Goal: Information Seeking & Learning: Learn about a topic

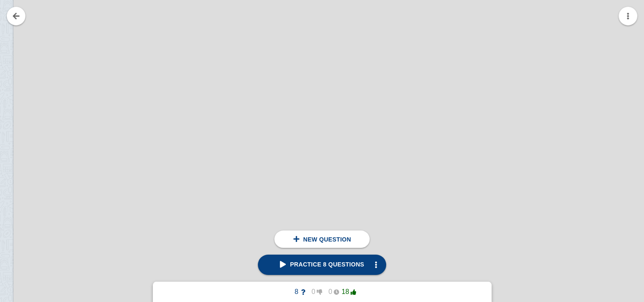
scroll to position [165010, 68]
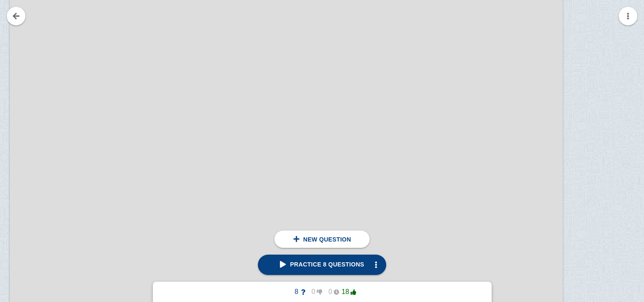
scroll to position [141814, 72]
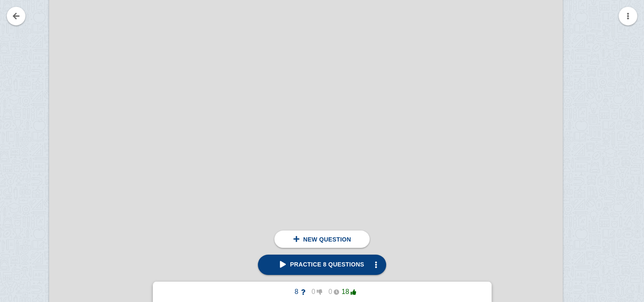
scroll to position [131595, 32]
click at [28, 100] on div at bounding box center [20, 115] width 57 height 674
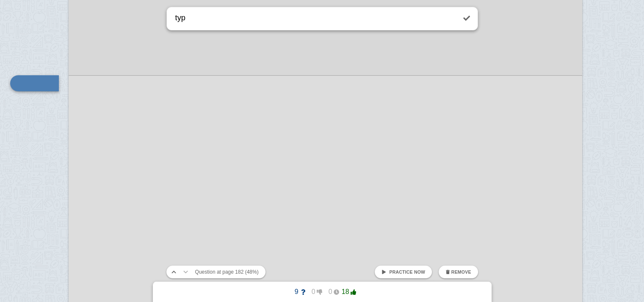
scroll to position [131618, 13]
type textarea "types of share capital"
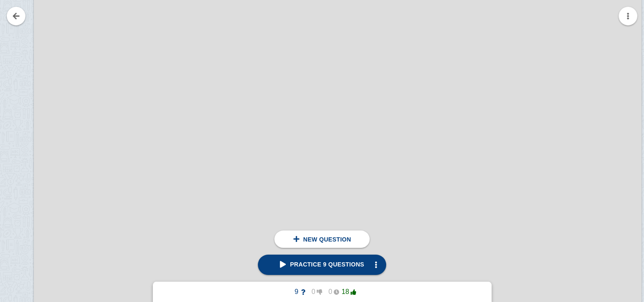
scroll to position [156304, 47]
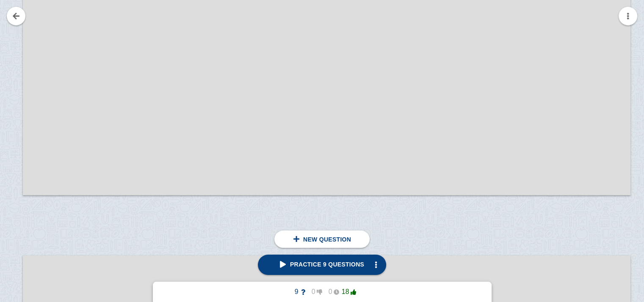
scroll to position [155987, 58]
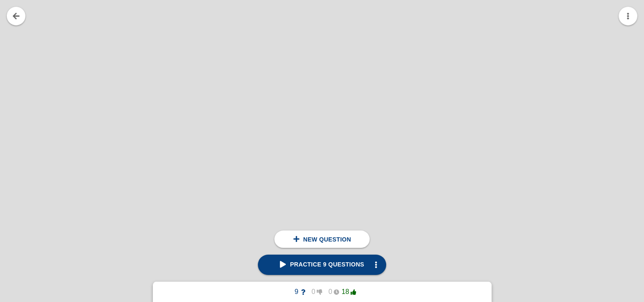
scroll to position [174967, 113]
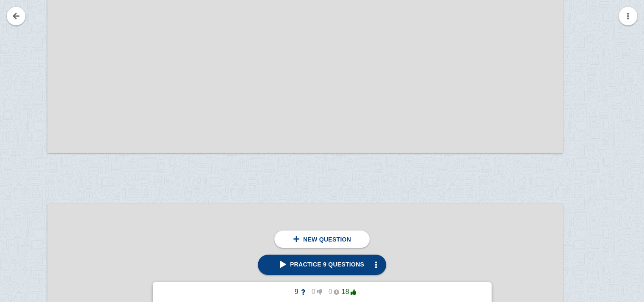
scroll to position [133026, 34]
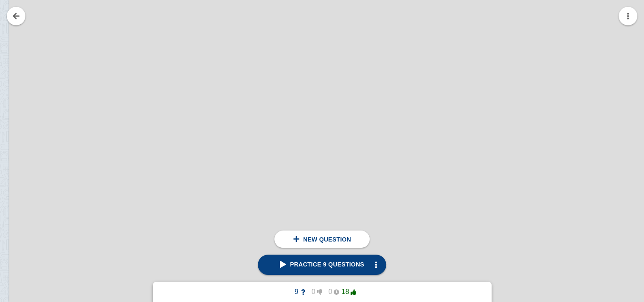
scroll to position [165910, 72]
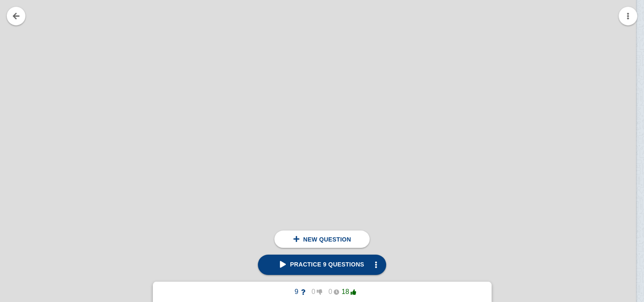
scroll to position [166264, 88]
click at [427, 160] on div at bounding box center [313, 4] width 641 height 841
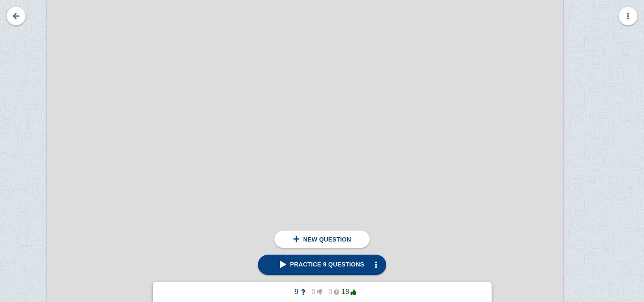
scroll to position [133716, 34]
click at [11, 69] on div at bounding box center [18, 118] width 57 height 677
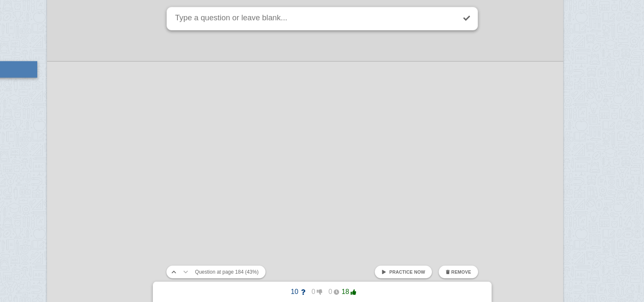
scroll to position [133675, 14]
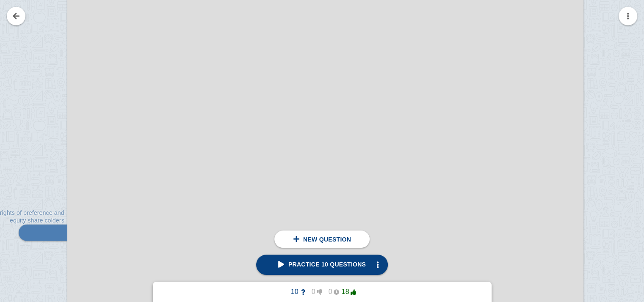
scroll to position [133553, 14]
click at [42, 230] on div at bounding box center [43, 232] width 49 height 16
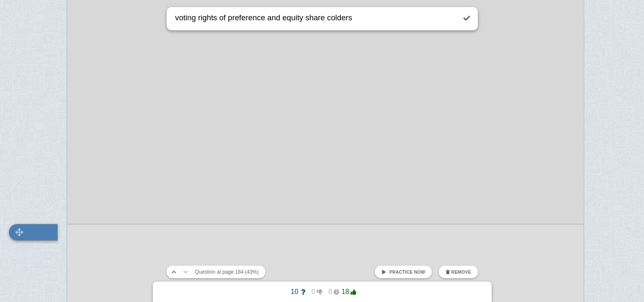
scroll to position [133675, 14]
click at [333, 20] on textarea "voting rights of preference and equity share colders" at bounding box center [314, 18] width 282 height 23
type textarea "voting rights of preference and equity share holders"
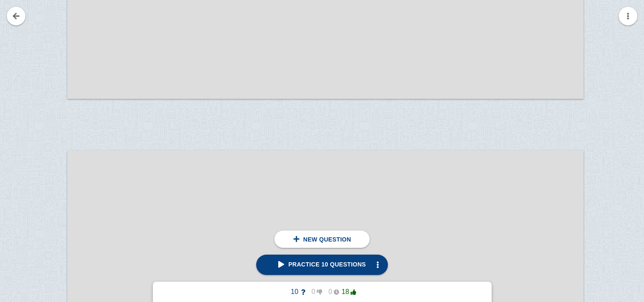
scroll to position [134066, 14]
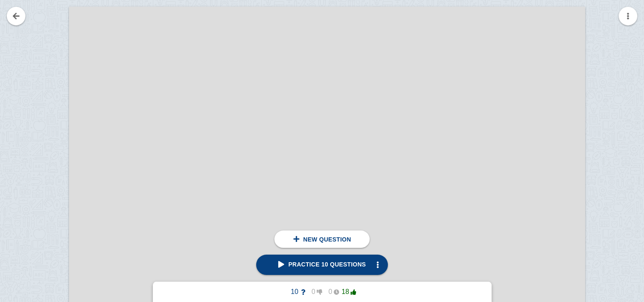
scroll to position [134209, 12]
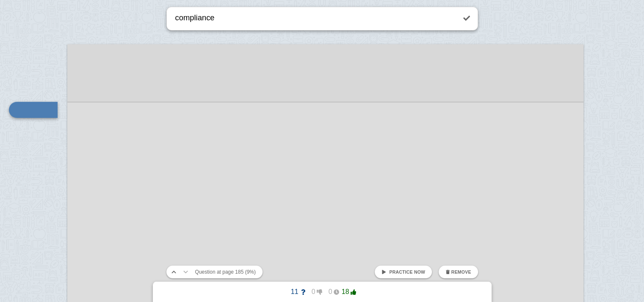
type textarea "compliance"
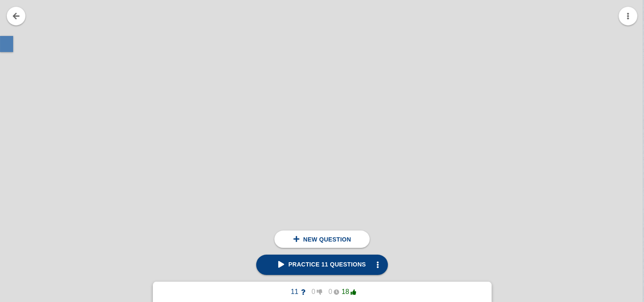
scroll to position [167297, 85]
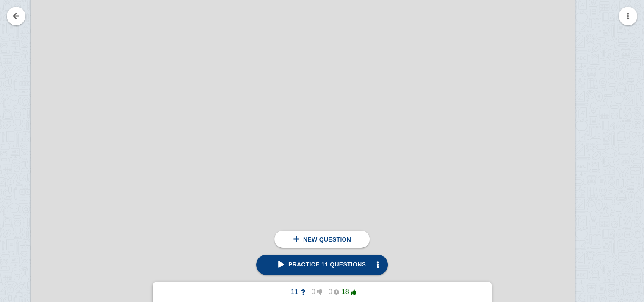
scroll to position [141587, 50]
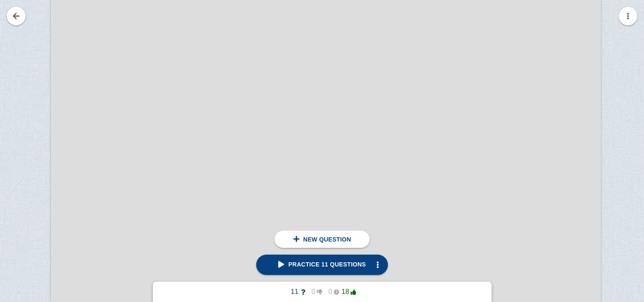
scroll to position [143205, 30]
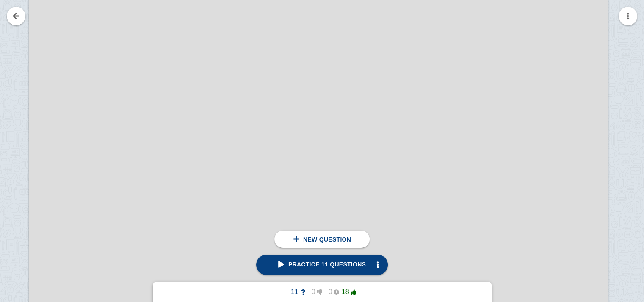
scroll to position [151027, 52]
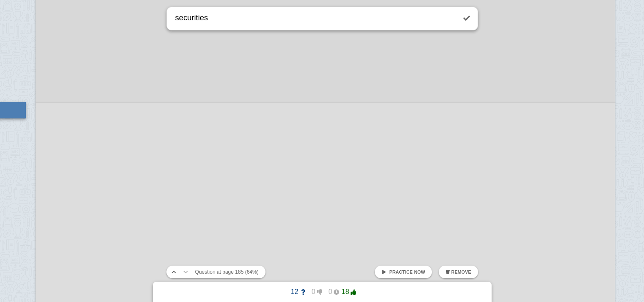
type textarea "securities"
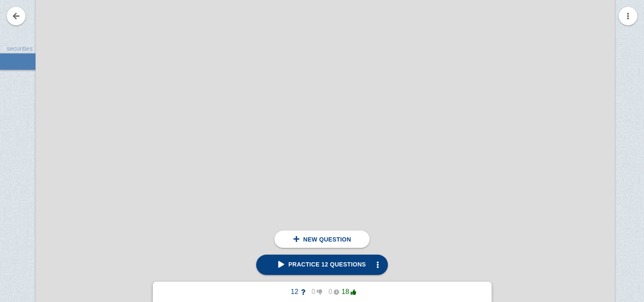
scroll to position [151042, 46]
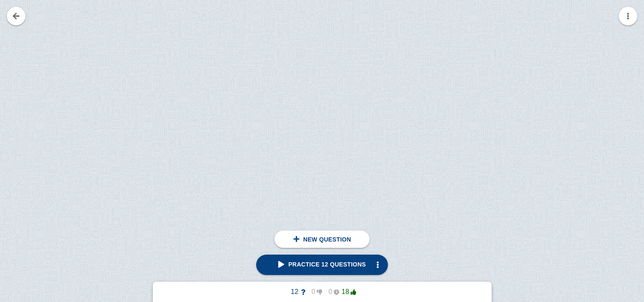
scroll to position [159020, 61]
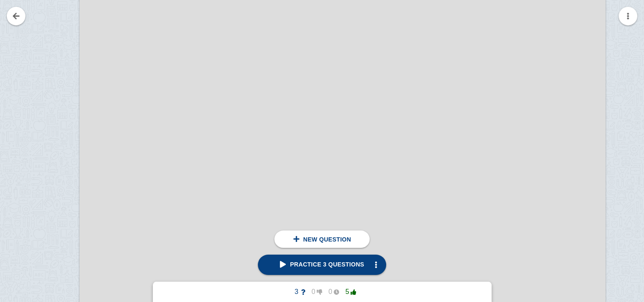
scroll to position [13276, 2]
click at [58, 126] on div at bounding box center [51, 18] width 57 height 743
checkbox input "true"
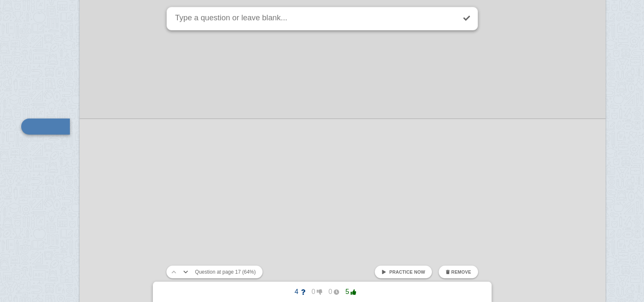
scroll to position [13292, 19]
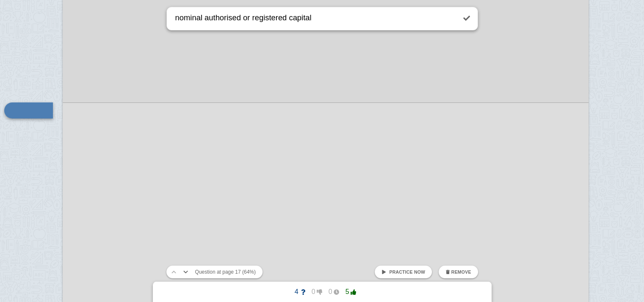
type textarea "nominal authorised or registered capital"
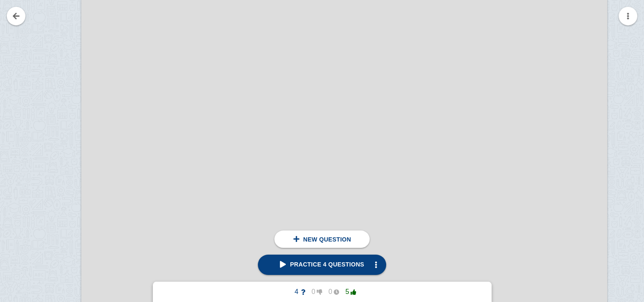
scroll to position [16307, 0]
click at [62, 88] on div at bounding box center [53, 170] width 57 height 743
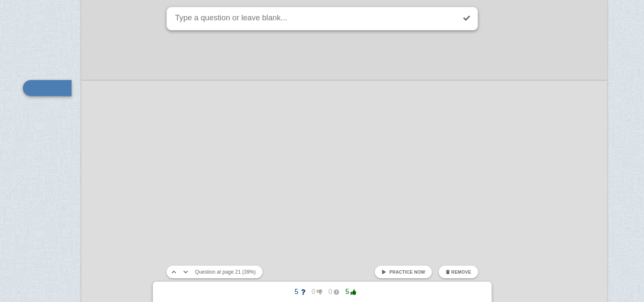
scroll to position [16285, 19]
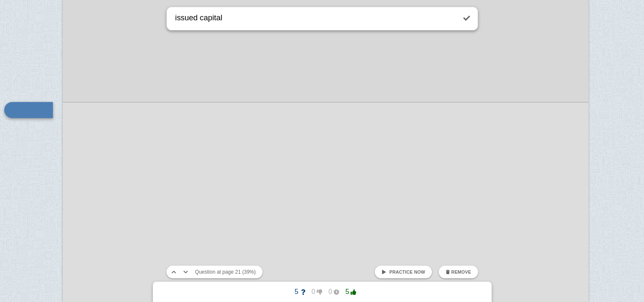
type textarea "issued capital"
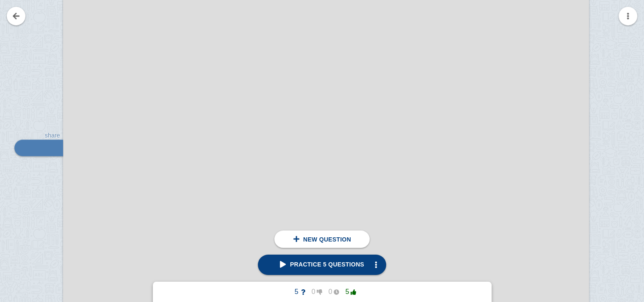
scroll to position [20099, 18]
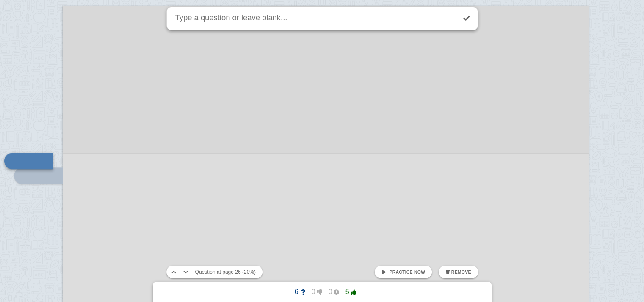
scroll to position [20070, 19]
click at [32, 158] on div at bounding box center [28, 161] width 49 height 16
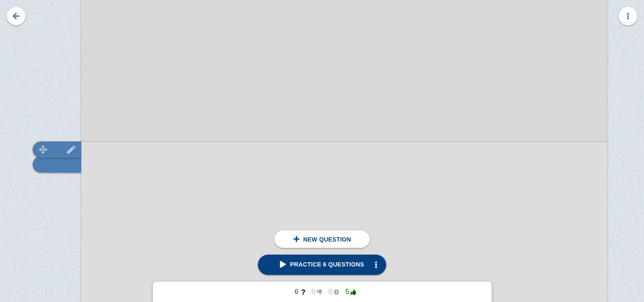
scroll to position [20082, 0]
click at [55, 153] on div at bounding box center [57, 149] width 49 height 16
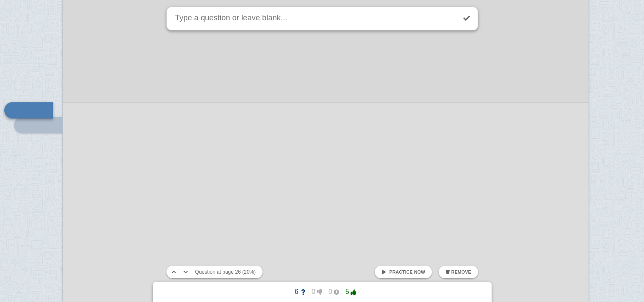
click at [458, 275] on button "Remove" at bounding box center [457, 272] width 39 height 13
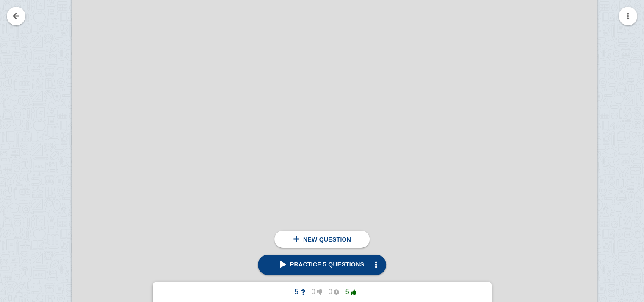
scroll to position [20302, 10]
click at [50, 127] on div at bounding box center [42, 153] width 57 height 743
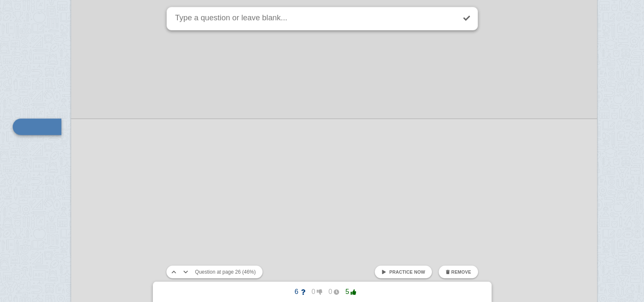
scroll to position [20319, 19]
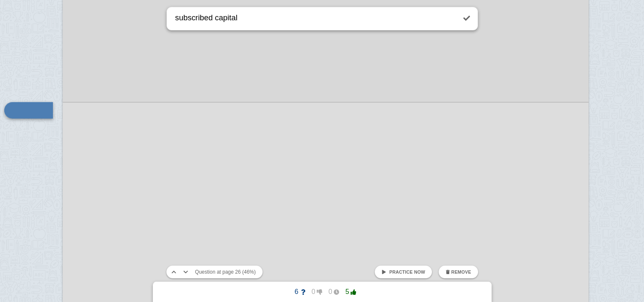
type textarea "subscribed capital"
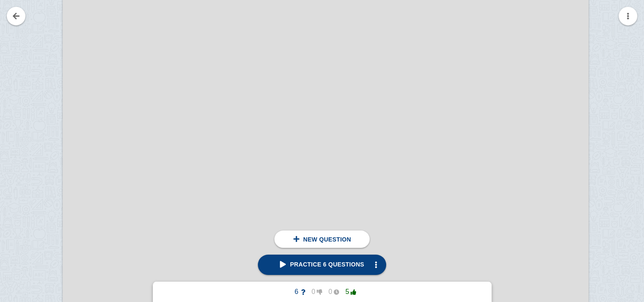
scroll to position [17829, 19]
click at [28, 62] on div at bounding box center [34, 239] width 57 height 743
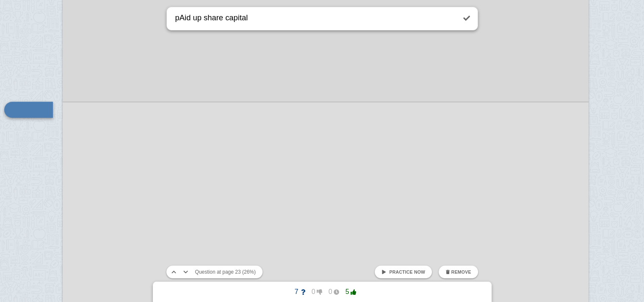
type textarea "pAid up share capital"
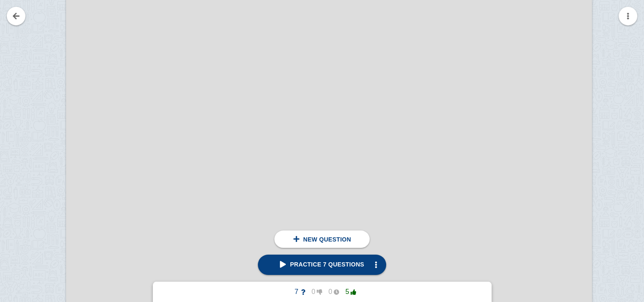
scroll to position [13786, 15]
click at [22, 118] on div at bounding box center [37, 305] width 57 height 743
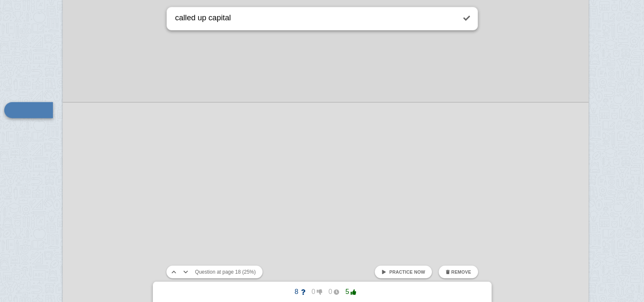
type textarea "called up capital"
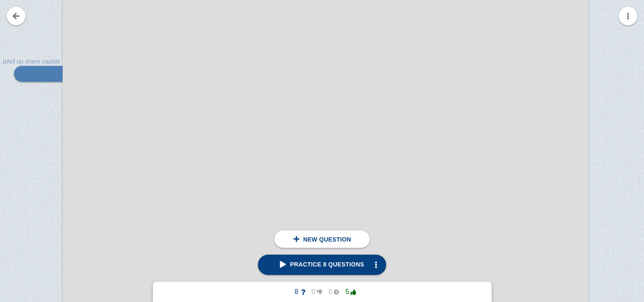
scroll to position [17818, 19]
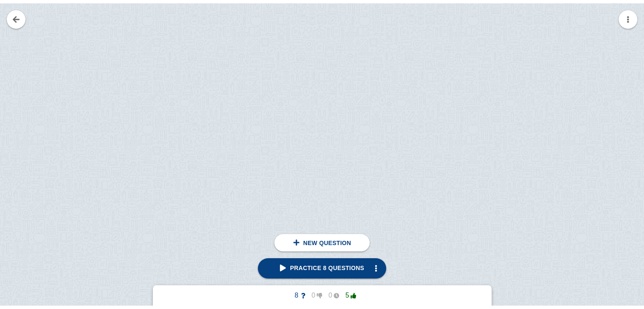
scroll to position [12712, 0]
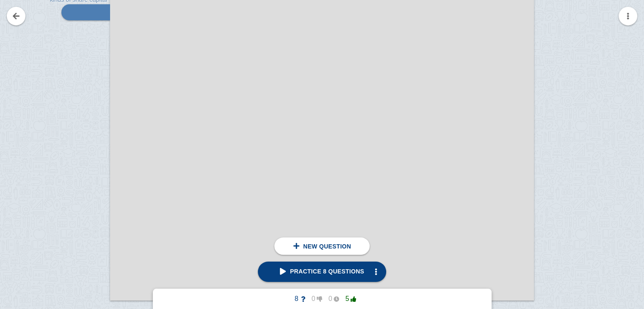
scroll to position [29279, 0]
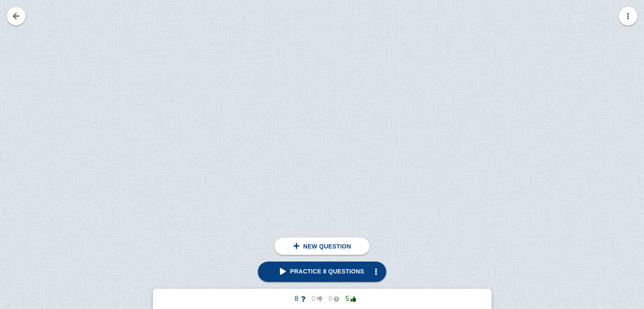
scroll to position [33244, 0]
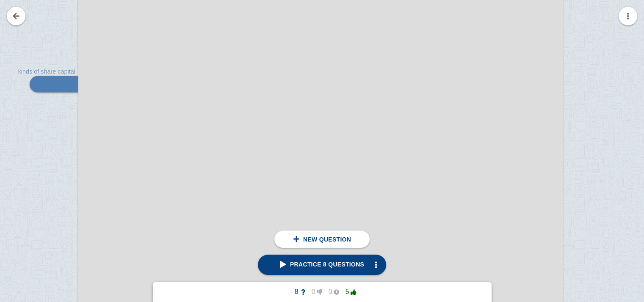
scroll to position [33441, 3]
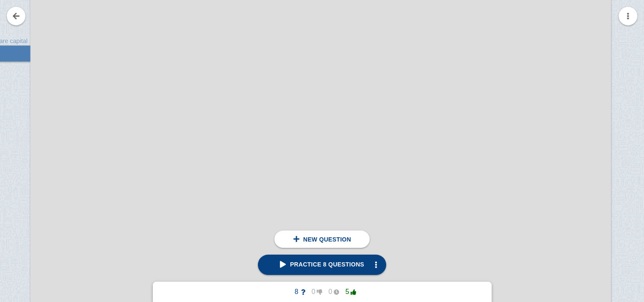
scroll to position [40066, 51]
click at [0, 87] on div at bounding box center [2, 287] width 57 height 820
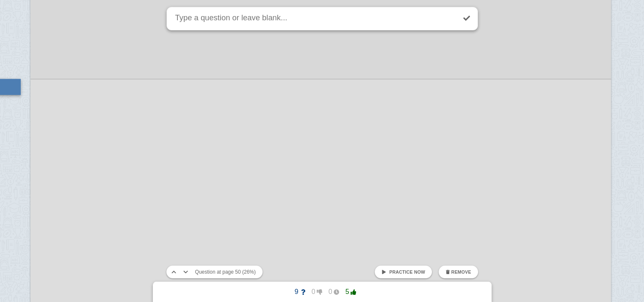
scroll to position [43340, 46]
type textarea "i"
type textarea "n"
type textarea "irredemable preference shares"
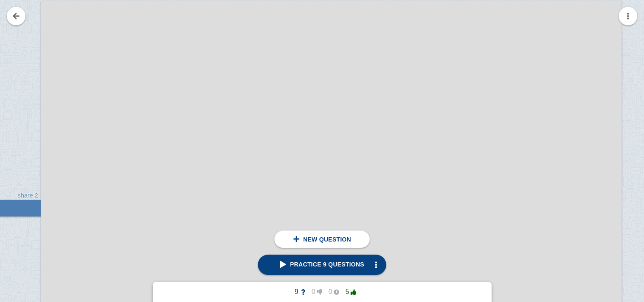
scroll to position [40597, 40]
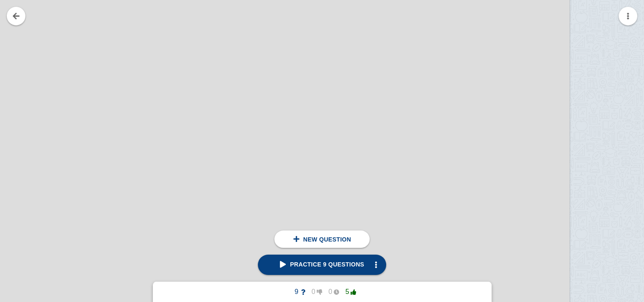
scroll to position [41016, 0]
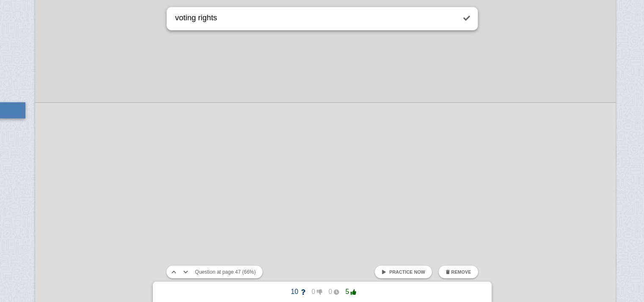
type textarea "voting rights"
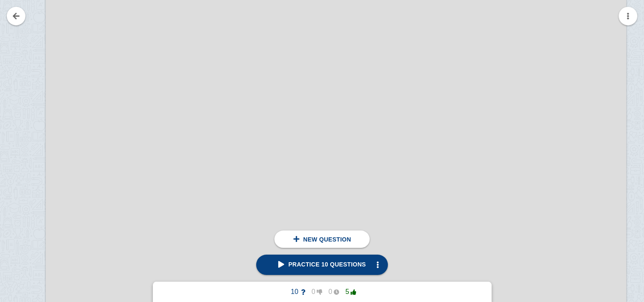
scroll to position [46122, 36]
click at [33, 48] on div at bounding box center [17, 164] width 57 height 820
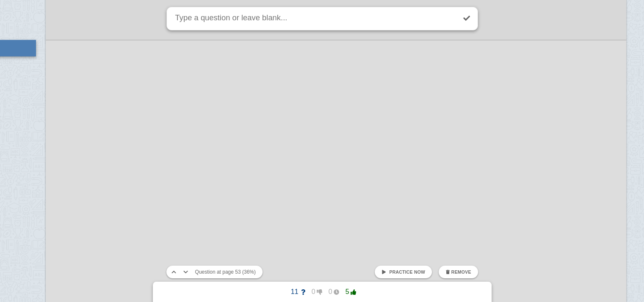
scroll to position [46060, 46]
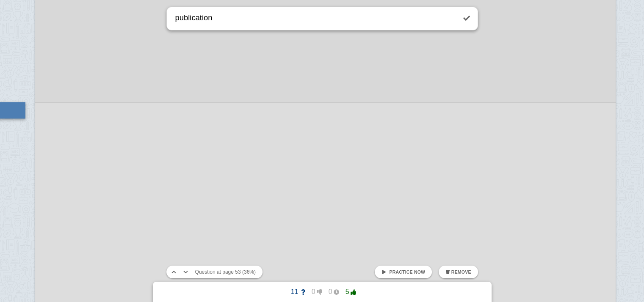
type textarea "publication"
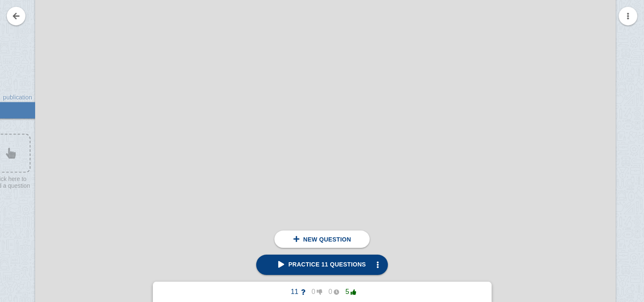
click at [304, 158] on div at bounding box center [325, 218] width 580 height 820
click at [556, 63] on div at bounding box center [325, 210] width 580 height 820
click at [85, 134] on div at bounding box center [325, 195] width 580 height 820
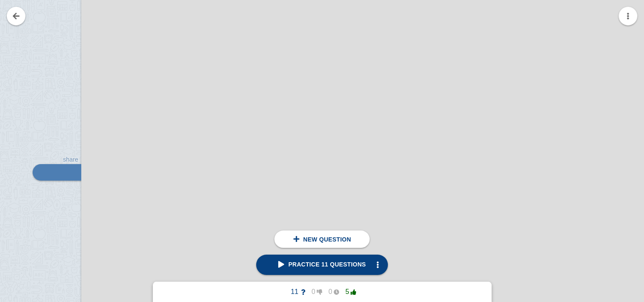
scroll to position [22180, 0]
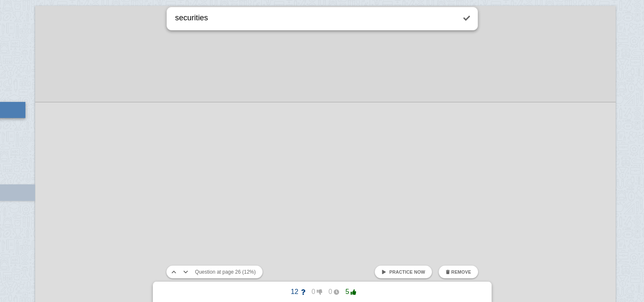
type textarea "securities"
